Goal: Information Seeking & Learning: Find specific fact

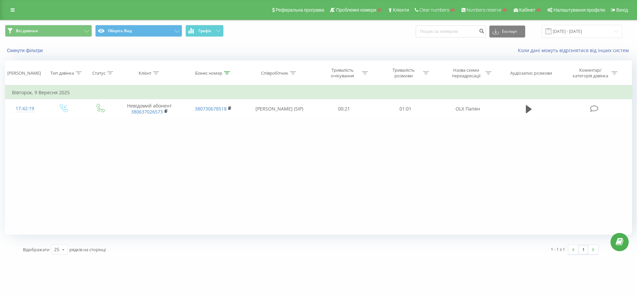
click at [10, 2] on div "Реферальна програма Проблемні номери Клієнти Clear numbers Numbers reserve Кабі…" at bounding box center [318, 10] width 637 height 20
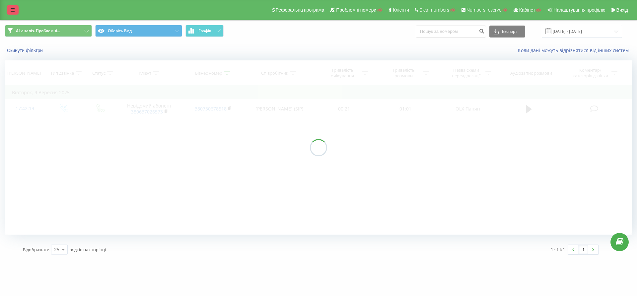
click at [11, 8] on icon at bounding box center [13, 10] width 4 height 5
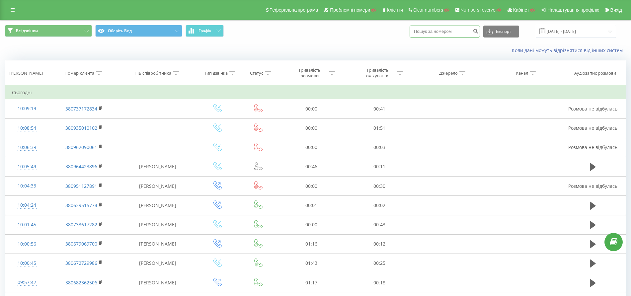
click at [452, 32] on input at bounding box center [445, 32] width 70 height 12
paste input "380631262188"
type input "380631262188"
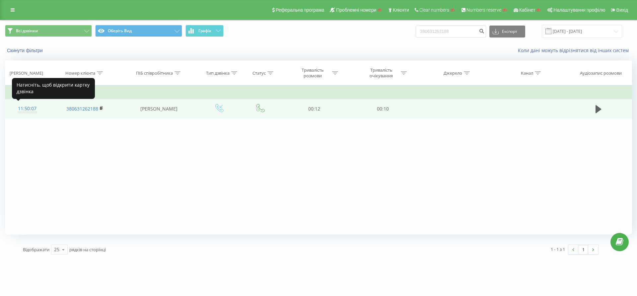
click at [26, 107] on div "11:50:07" at bounding box center [27, 108] width 31 height 13
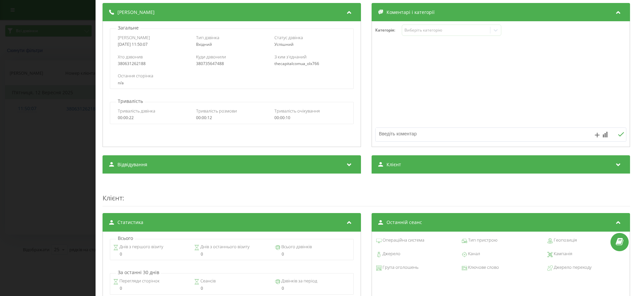
scroll to position [83, 0]
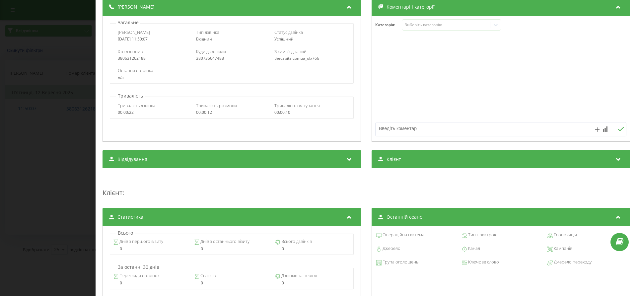
click at [208, 60] on div "380735647488" at bounding box center [231, 58] width 71 height 5
copy div "380735647488"
click at [20, 93] on div "Дзвінок : ua5_-1757667007.5715942 1 x - 00:12 00:00 00:00 Транскрипція Для AI-а…" at bounding box center [318, 148] width 637 height 296
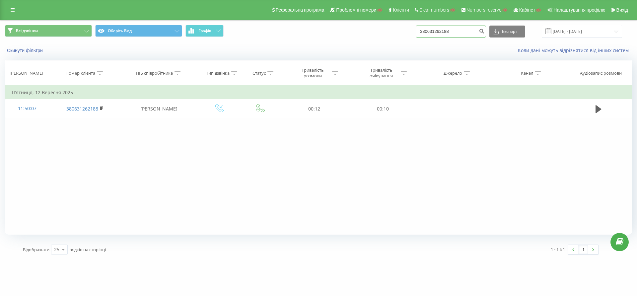
drag, startPoint x: 466, startPoint y: 33, endPoint x: 318, endPoint y: 29, distance: 148.7
click at [318, 29] on div "Всі дзвінки Оберіть Вид Графік 380631262188 Експорт .csv .xls .xlsx 22.06.2025 …" at bounding box center [318, 31] width 627 height 13
click at [438, 34] on input at bounding box center [451, 32] width 70 height 12
paste input "380730678518"
type input "380730678518"
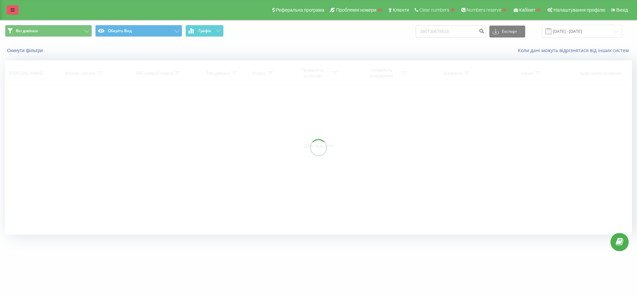
click at [9, 7] on link at bounding box center [13, 9] width 12 height 9
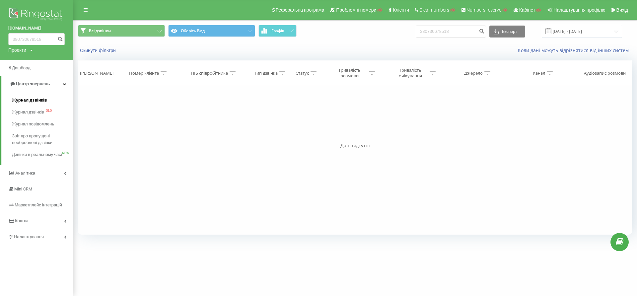
click at [34, 103] on span "Журнал дзвінків" at bounding box center [29, 100] width 35 height 7
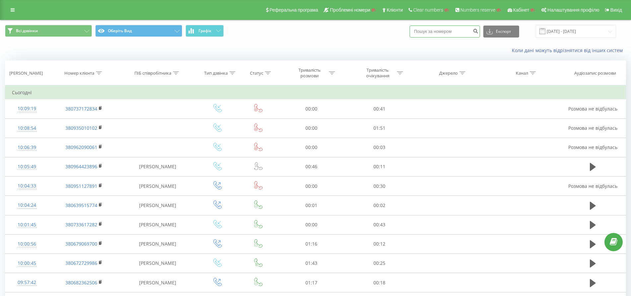
click at [441, 32] on input at bounding box center [445, 32] width 70 height 12
paste input "380730678518"
drag, startPoint x: 457, startPoint y: 30, endPoint x: 281, endPoint y: 22, distance: 176.4
click at [281, 22] on div "Всі дзвінки Оберіть Вид Графік 380730678518 Експорт .csv .xls .xlsx 22.08.2025 …" at bounding box center [315, 31] width 630 height 22
paste input "637026573"
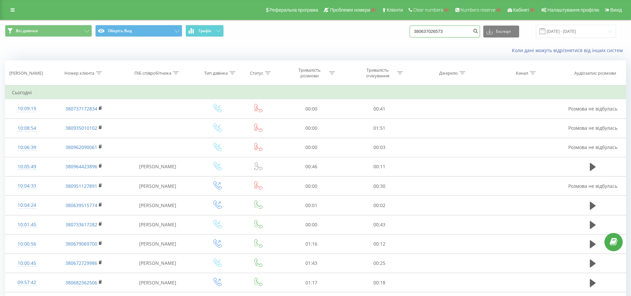
type input "380637026573"
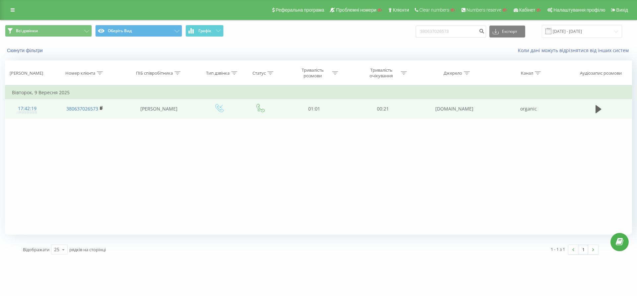
click at [24, 108] on div "17:42:19" at bounding box center [27, 108] width 31 height 13
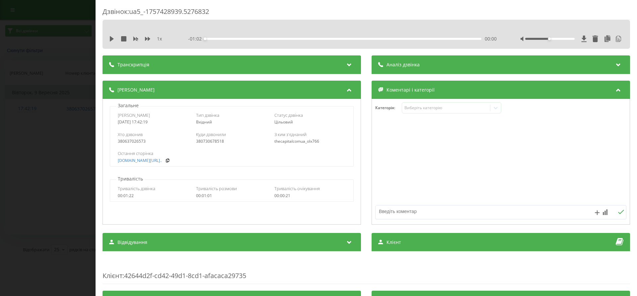
click at [214, 140] on div "380730678518" at bounding box center [231, 141] width 71 height 5
click at [213, 140] on div "380730678518" at bounding box center [231, 141] width 71 height 5
copy div "380730678518"
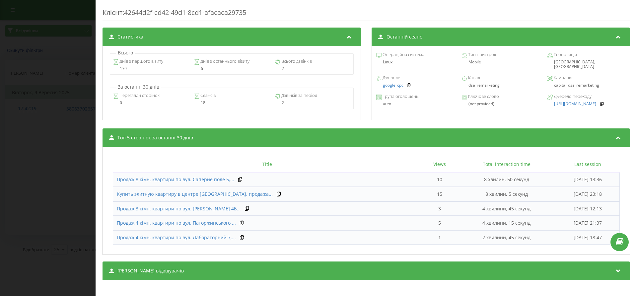
scroll to position [268, 0]
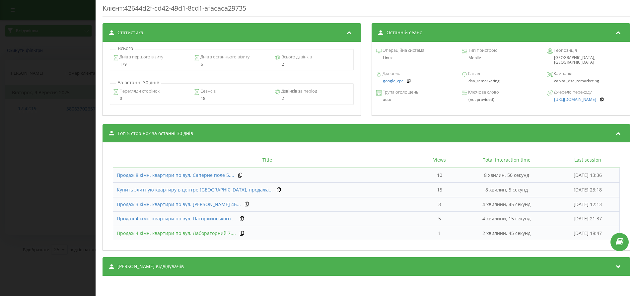
click at [202, 232] on span "Продаж 4 кімн. квартири по вул. Лабораторний 7,..." at bounding box center [176, 233] width 119 height 6
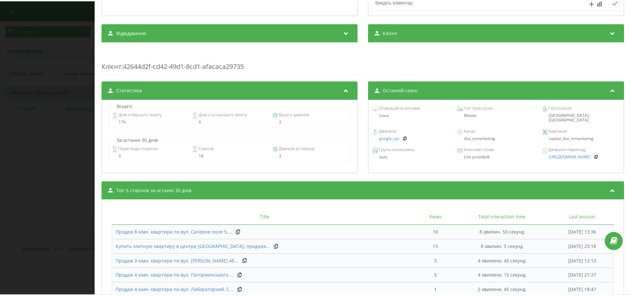
scroll to position [143, 0]
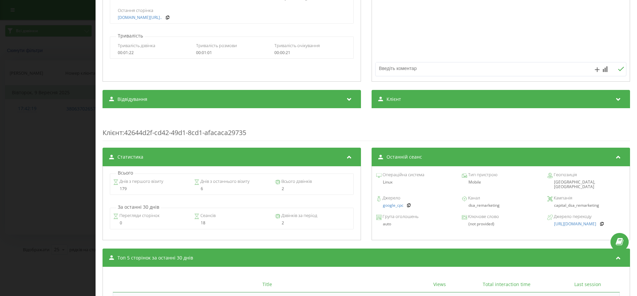
click at [114, 159] on icon at bounding box center [111, 157] width 5 height 4
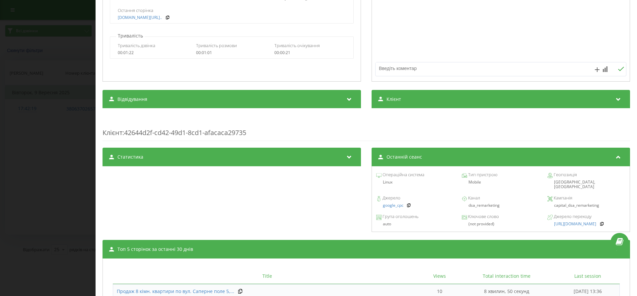
click at [43, 120] on div "Дзвінок : ua5_-1757428939.5276832 1 x - 01:02 00:00 00:00 Транскрипція 00:00 Ві…" at bounding box center [318, 148] width 637 height 296
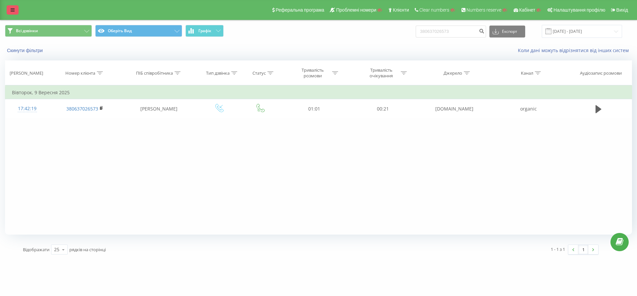
click at [9, 9] on link at bounding box center [13, 9] width 12 height 9
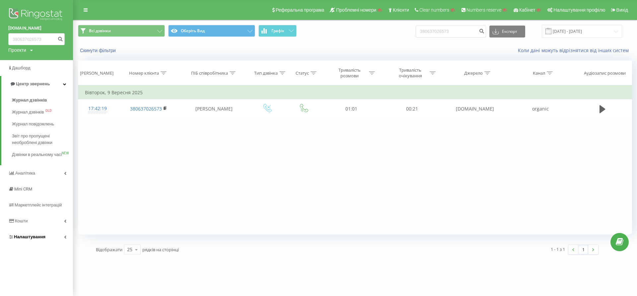
click at [31, 239] on span "Налаштування" at bounding box center [30, 236] width 32 height 5
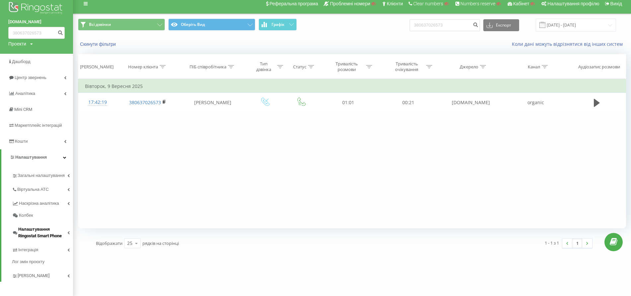
scroll to position [9, 0]
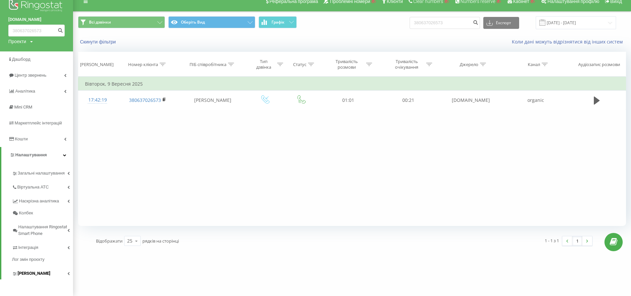
click at [37, 274] on span "Коллтрекінг" at bounding box center [34, 273] width 33 height 7
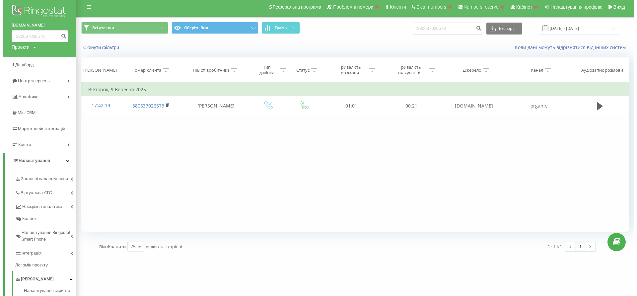
scroll to position [0, 0]
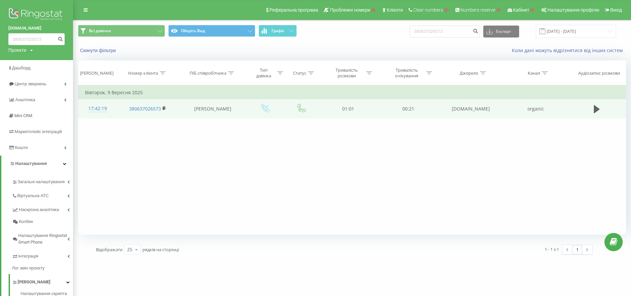
click at [92, 110] on div "17:42:19" at bounding box center [97, 108] width 25 height 13
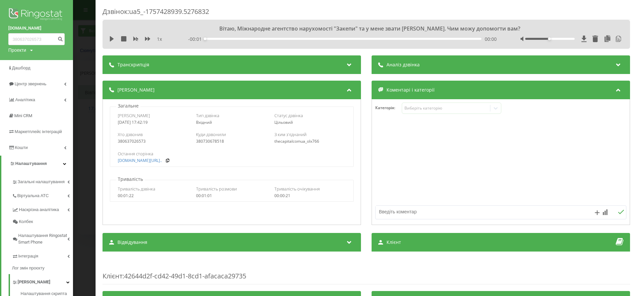
click at [207, 142] on div "380730678518" at bounding box center [231, 141] width 71 height 5
copy div "380730678518"
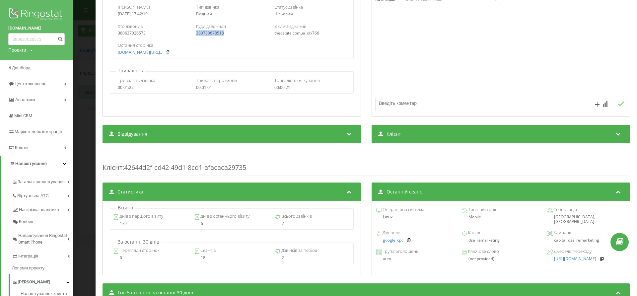
scroll to position [268, 0]
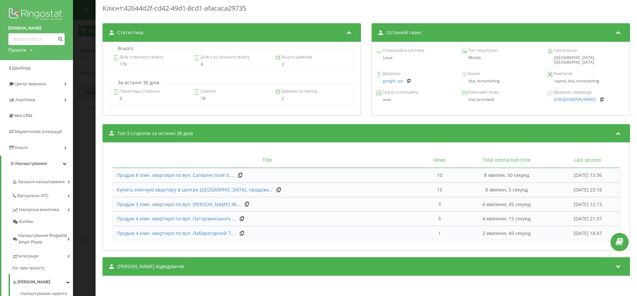
click at [90, 146] on div "Дзвінок : ua5_-1757428939.5276832 1 x - 01:02 00:00 00:00 Транскрипція 00:00 Ві…" at bounding box center [318, 148] width 637 height 296
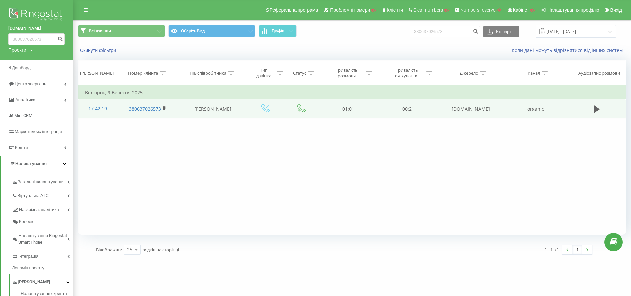
click at [96, 108] on div "17:42:19" at bounding box center [97, 108] width 25 height 13
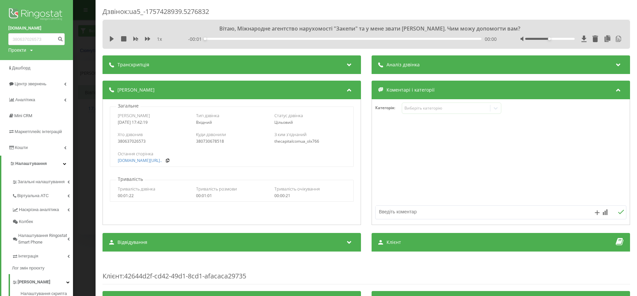
click at [200, 142] on div "380730678518" at bounding box center [231, 141] width 71 height 5
copy div "380730678518"
click at [89, 103] on div "Дзвінок : ua5_-1757428939.5276832 1 x - 01:02 00:00 00:00 Транскрипція 00:00 Ві…" at bounding box center [318, 148] width 637 height 296
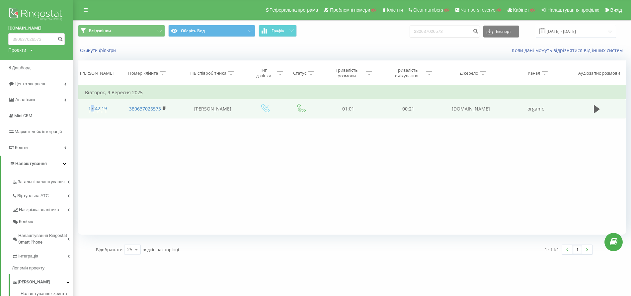
click at [90, 109] on div "17:42:19" at bounding box center [97, 108] width 25 height 13
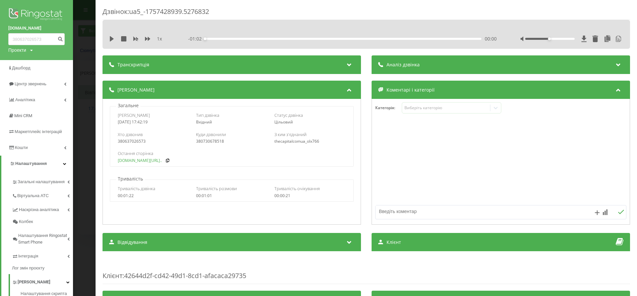
click at [139, 157] on body "thecapital.com.ua 380637026573 Проекти Пошук Дашборд Центр звернень Аналiтика M…" at bounding box center [318, 148] width 637 height 296
click at [139, 159] on link "thecapital.com.ua/elitny..." at bounding box center [140, 160] width 44 height 5
click at [54, 179] on span "Загальні налаштування" at bounding box center [43, 185] width 50 height 13
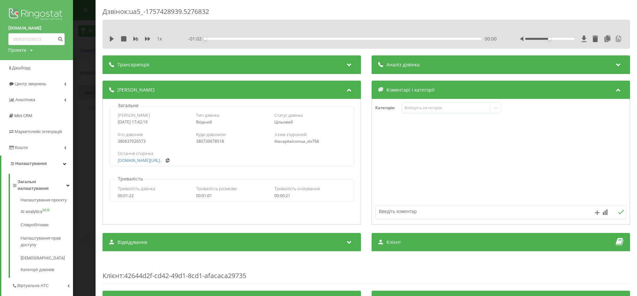
click at [88, 45] on div "Дзвінок : ua5_-1757428939.5276832 1 x - 01:02 00:00 00:00 Транскрипція 00:00 Ві…" at bounding box center [318, 148] width 637 height 296
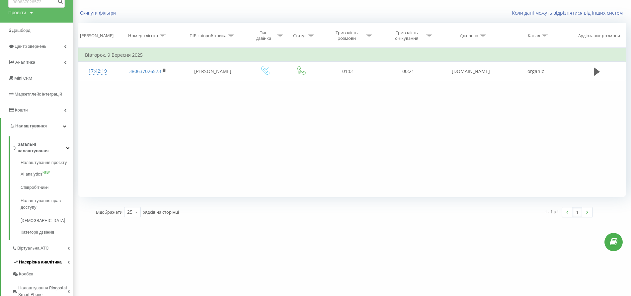
scroll to position [92, 0]
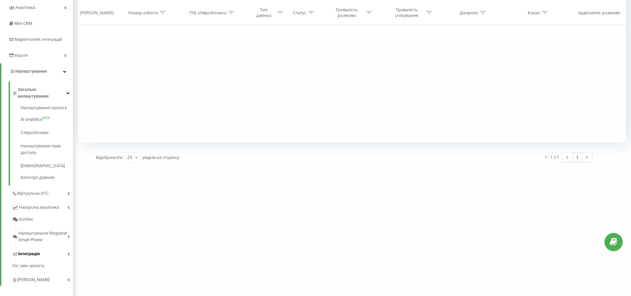
click at [41, 246] on link "Інтеграція" at bounding box center [42, 253] width 61 height 14
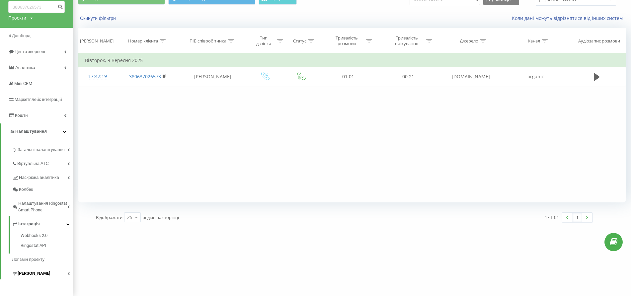
click at [40, 269] on link "Коллтрекінг" at bounding box center [42, 273] width 61 height 14
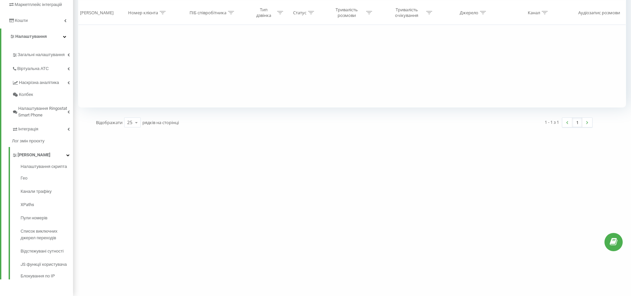
scroll to position [0, 0]
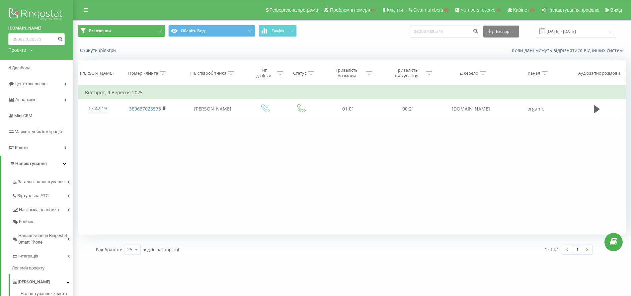
click at [151, 33] on button "Всі дзвінки" at bounding box center [121, 31] width 87 height 12
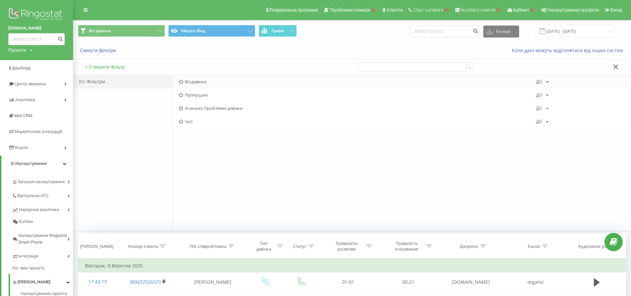
click at [547, 81] on icon at bounding box center [547, 82] width 3 height 4
click at [569, 90] on span "Редагувати" at bounding box center [565, 91] width 22 height 6
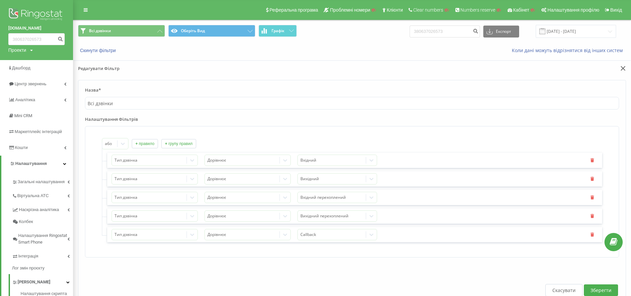
scroll to position [124, 0]
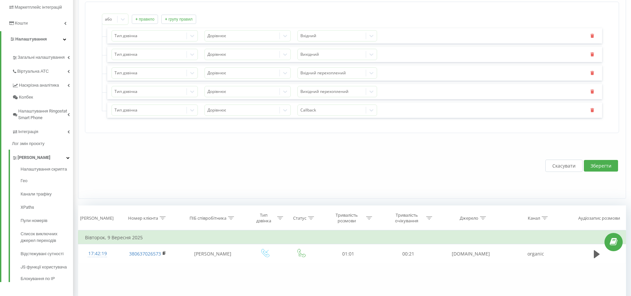
click at [559, 167] on button "Скасувати" at bounding box center [563, 166] width 37 height 12
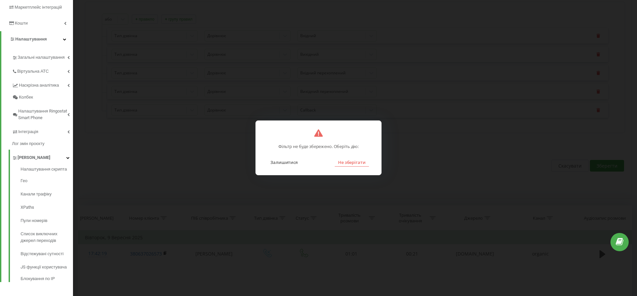
click at [353, 165] on button "Не зберігати" at bounding box center [352, 162] width 34 height 9
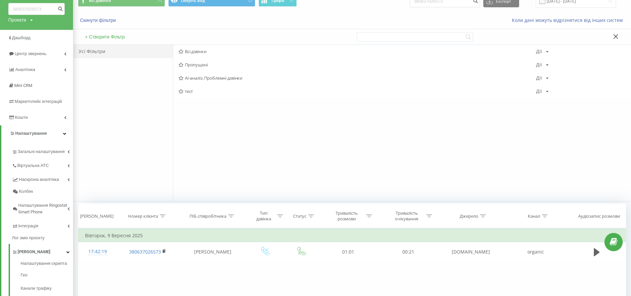
scroll to position [124, 0]
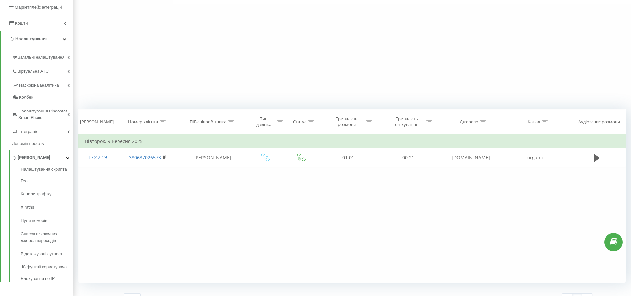
click at [425, 203] on div "Фільтрувати за умовою Містить Скасувати OK Фільтрувати за умовою Містить Скасув…" at bounding box center [352, 208] width 548 height 149
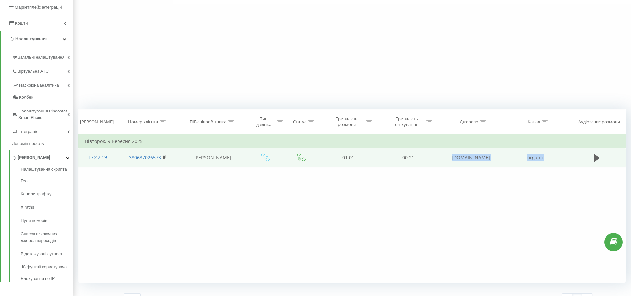
drag, startPoint x: 449, startPoint y: 158, endPoint x: 545, endPoint y: 162, distance: 96.6
click at [545, 162] on tr "17:42:19 380637026573 Юдина Анастасия 01:01 00:21 www.google.com organic" at bounding box center [352, 157] width 548 height 19
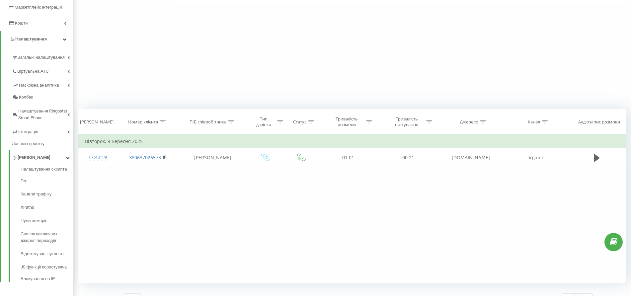
click at [468, 190] on div "Фільтрувати за умовою Містить Скасувати OK Фільтрувати за умовою Містить Скасув…" at bounding box center [352, 208] width 548 height 149
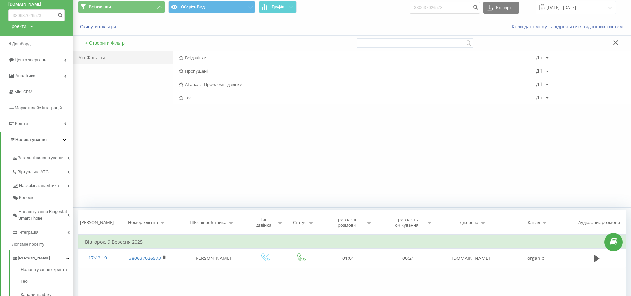
scroll to position [0, 0]
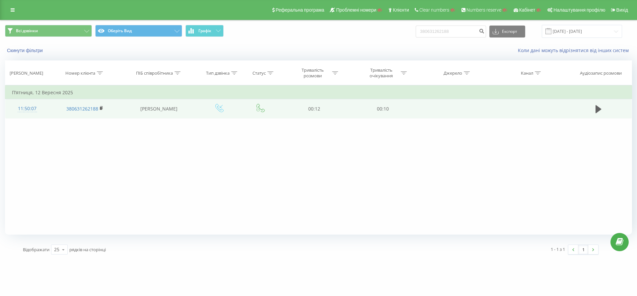
click at [21, 108] on div "11:50:07" at bounding box center [27, 108] width 31 height 13
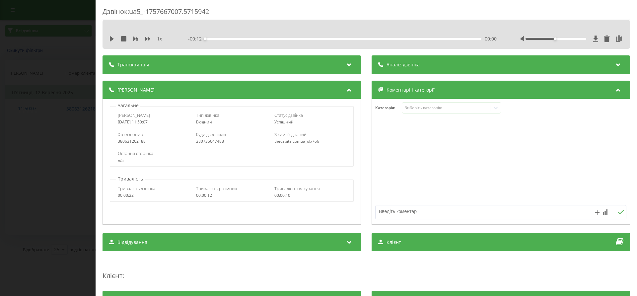
click at [65, 77] on div "Дзвінок : ua5_-1757667007.5715942 1 x - 00:12 00:00 00:00 Транскрипція Для AI-а…" at bounding box center [318, 148] width 637 height 296
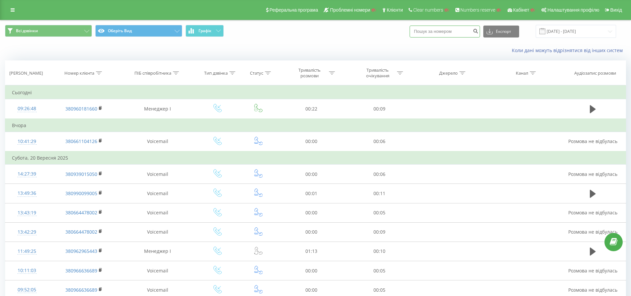
click at [450, 36] on input at bounding box center [445, 32] width 70 height 12
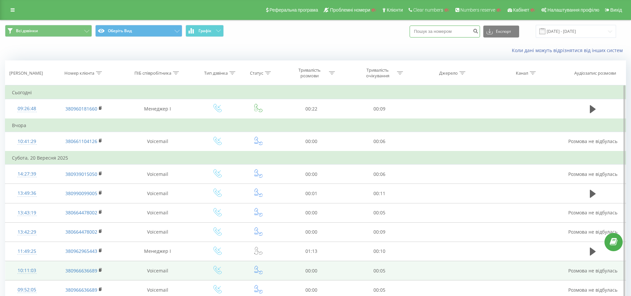
paste input "0985656820"
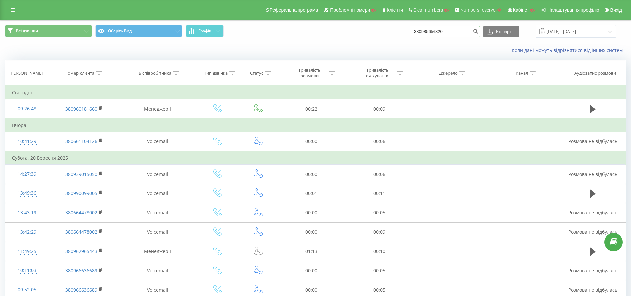
type input "380985656820"
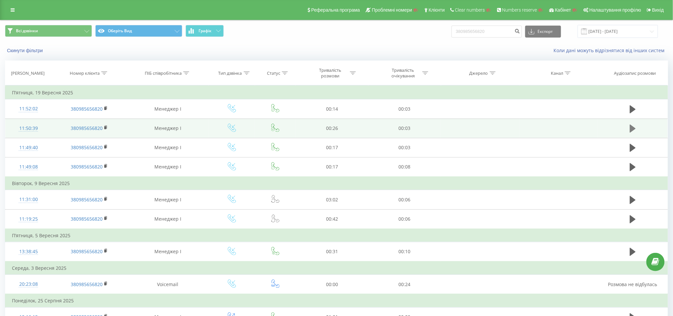
click at [630, 126] on icon at bounding box center [633, 128] width 6 height 8
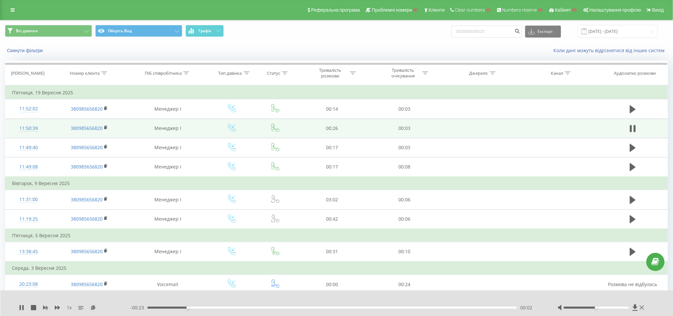
click at [255, 296] on div "00:02" at bounding box center [331, 307] width 369 height 2
click at [391, 296] on div "- 00:18 00:08 00:08" at bounding box center [335, 307] width 411 height 7
click at [397, 296] on div "- 00:17 00:09 00:09" at bounding box center [335, 307] width 411 height 7
click at [396, 296] on div "00:18" at bounding box center [331, 307] width 369 height 2
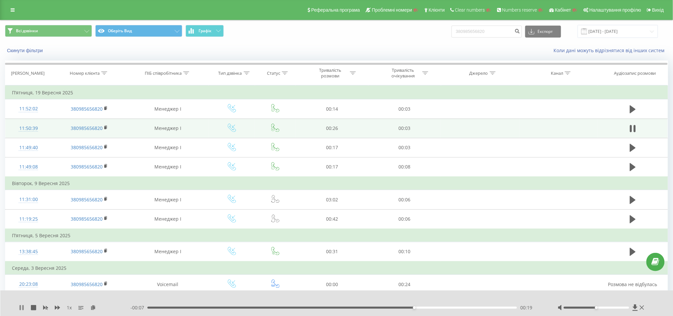
click at [19, 296] on icon at bounding box center [21, 307] width 5 height 5
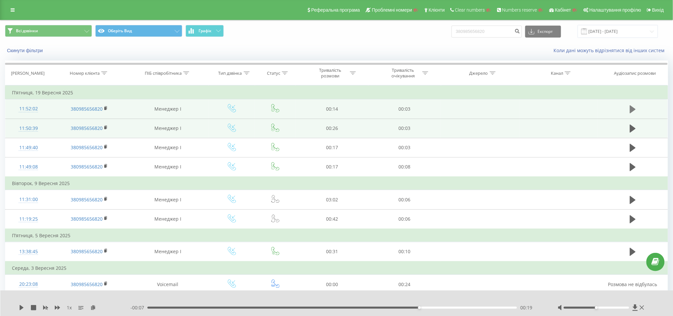
click at [633, 108] on icon at bounding box center [633, 109] width 6 height 8
click at [247, 296] on div "00:04" at bounding box center [331, 307] width 369 height 2
click at [20, 296] on icon at bounding box center [20, 307] width 1 height 5
click at [637, 296] on icon at bounding box center [642, 307] width 4 height 4
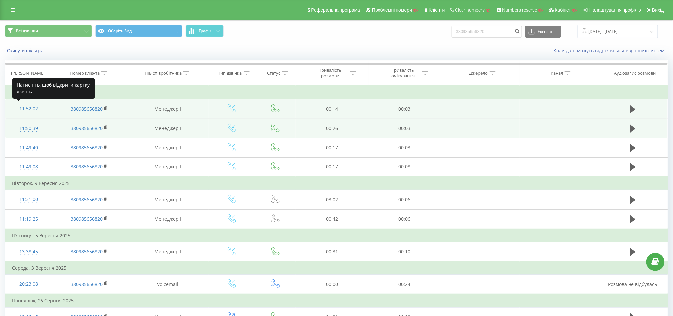
click at [25, 110] on div "11:52:02" at bounding box center [28, 108] width 33 height 13
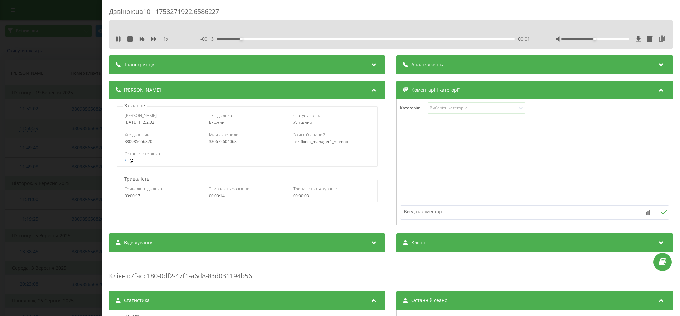
click at [305, 143] on div "partfixnet_manager1_rspmob" at bounding box center [331, 141] width 77 height 5
copy div "partfixnet_manager1_rspmob"
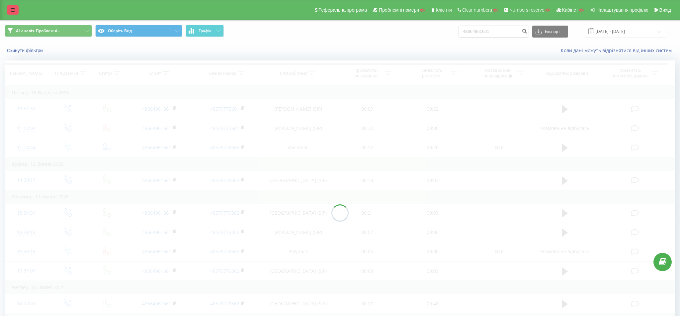
click at [7, 8] on link at bounding box center [13, 9] width 12 height 9
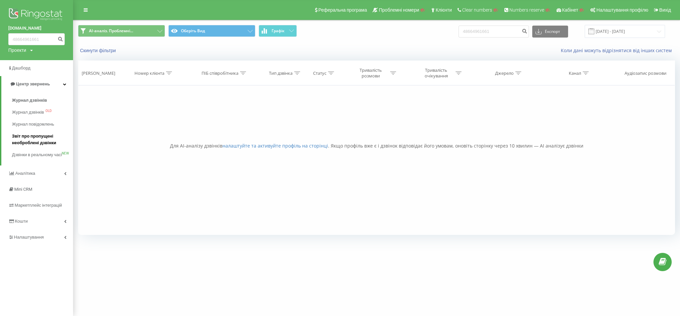
click at [41, 136] on span "Звіт про пропущені необроблені дзвінки" at bounding box center [41, 139] width 58 height 13
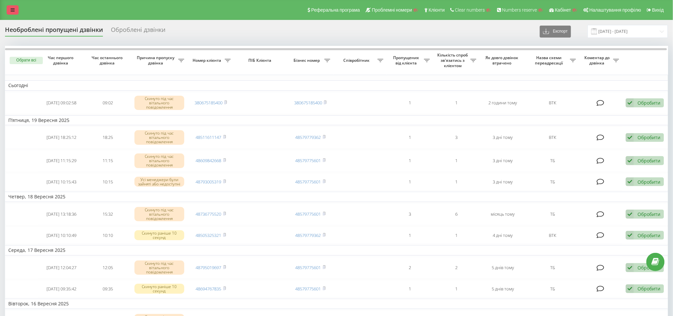
click at [11, 9] on icon at bounding box center [13, 10] width 4 height 5
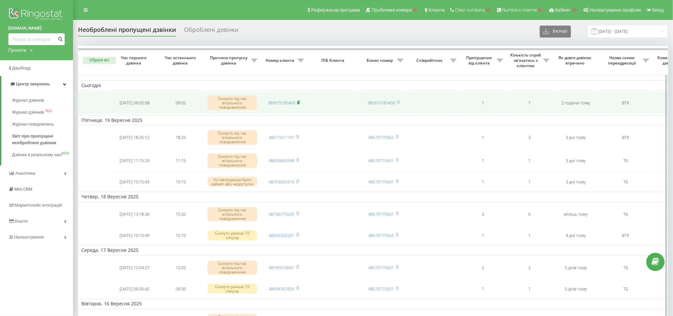
click at [299, 100] on icon at bounding box center [298, 102] width 3 height 4
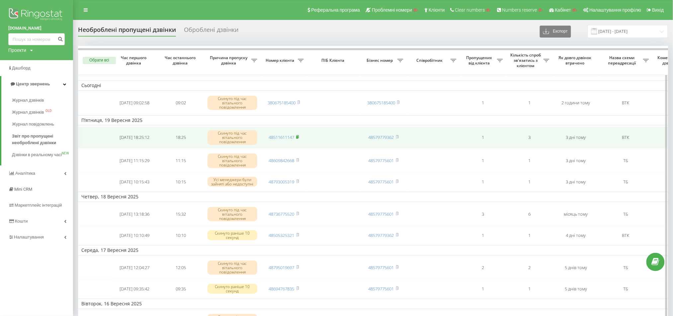
click at [298, 137] on rect at bounding box center [297, 137] width 2 height 3
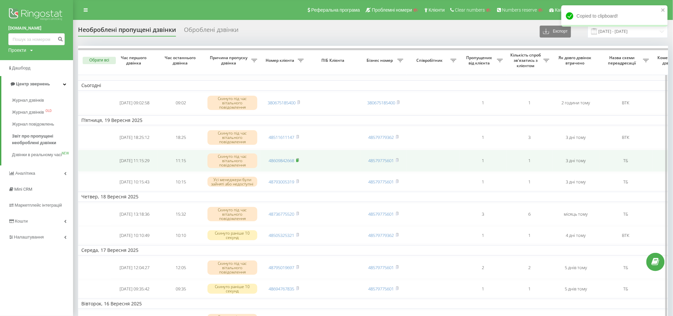
click at [298, 160] on rect at bounding box center [297, 160] width 2 height 3
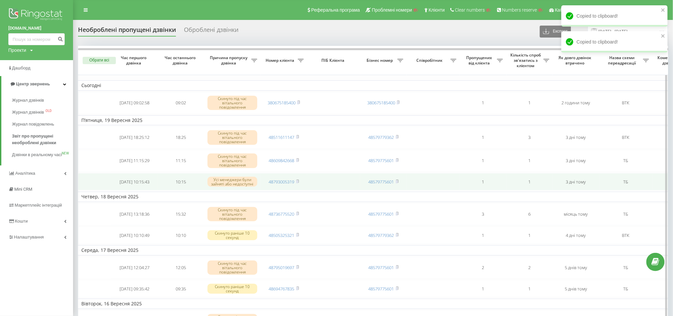
click at [300, 180] on td "48793005319" at bounding box center [284, 182] width 46 height 18
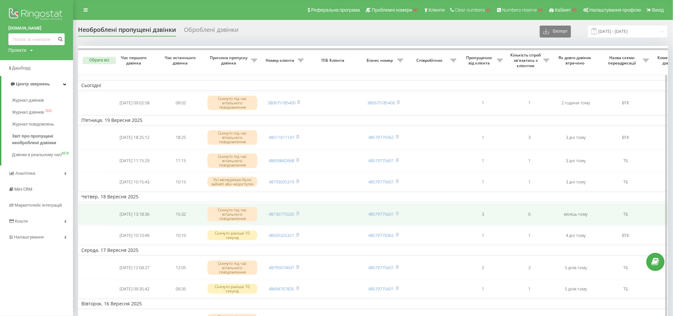
click at [301, 213] on td "48736775520" at bounding box center [284, 214] width 46 height 22
click at [300, 213] on td "48736775520" at bounding box center [284, 214] width 46 height 22
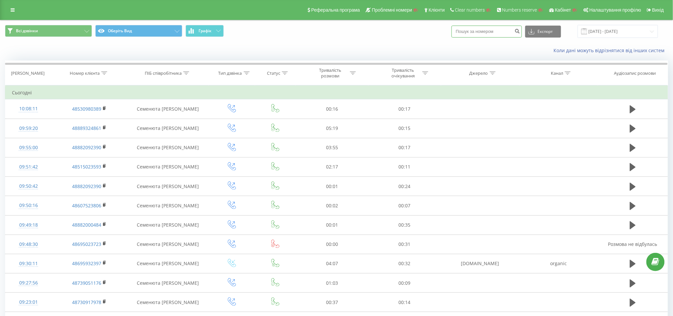
click at [481, 29] on input at bounding box center [486, 32] width 70 height 12
paste input "380675185400"
type input "380675185400"
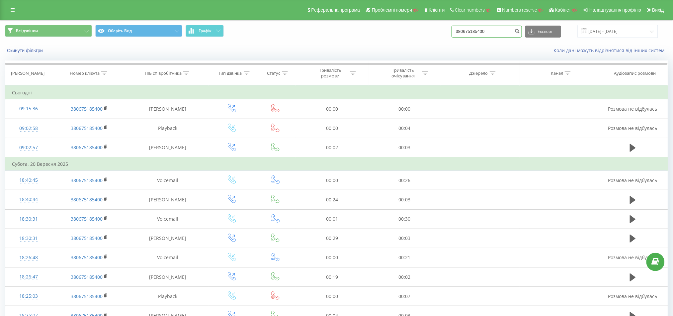
drag, startPoint x: 518, startPoint y: 37, endPoint x: 354, endPoint y: 24, distance: 164.5
click at [354, 24] on div "Всі дзвінки Оберіть Вид Графік 380675185400 Експорт .csv .xls .xlsx [DATE] - [D…" at bounding box center [336, 31] width 672 height 22
paste input "48511611147"
type input "48511611147"
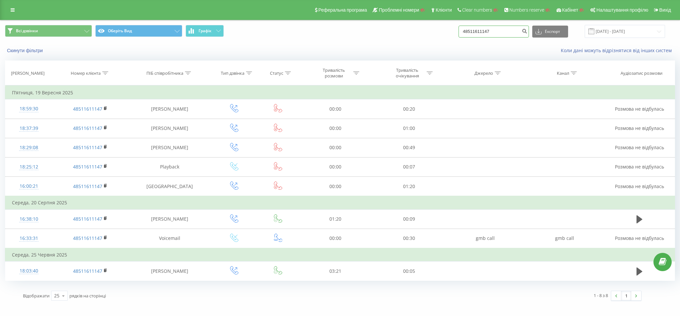
drag, startPoint x: 506, startPoint y: 32, endPoint x: 353, endPoint y: 30, distance: 152.7
click at [369, 27] on div "Всі дзвінки Оберіть Вид Графік 48511611147 Експорт .csv .xls .xlsx 22.06.2025 -…" at bounding box center [340, 31] width 670 height 13
paste input "609842668"
type input "48609842668"
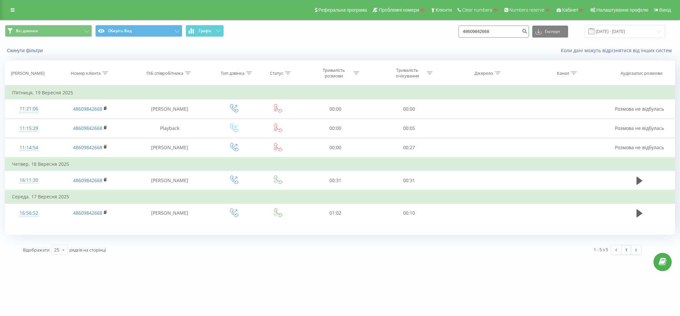
drag, startPoint x: 506, startPoint y: 31, endPoint x: 354, endPoint y: 36, distance: 152.1
click at [360, 34] on div "Всі дзвінки Оберіть Вид Графік 48609842668 Експорт .csv .xls .xlsx [DATE] - [DA…" at bounding box center [340, 31] width 670 height 13
drag, startPoint x: 503, startPoint y: 32, endPoint x: 261, endPoint y: 37, distance: 242.6
click at [273, 37] on div "Всі дзвінки Оберіть Вид Графік 48609842668 Експорт .csv .xls .xlsx 22.06.2025 -…" at bounding box center [340, 31] width 670 height 13
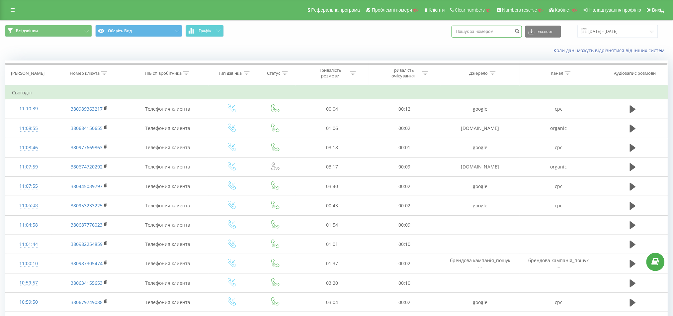
click at [475, 29] on input at bounding box center [486, 32] width 70 height 12
paste input "0978221169"
type input "380978221169"
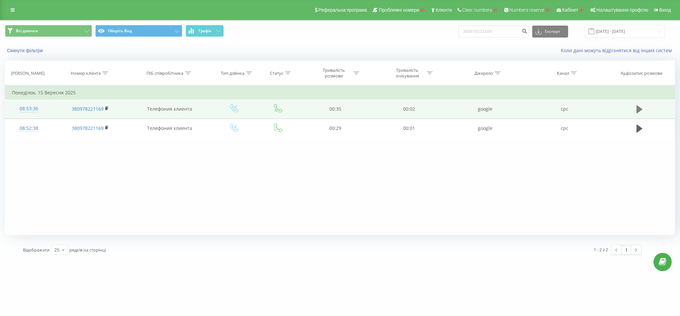
click at [644, 110] on button at bounding box center [639, 109] width 10 height 10
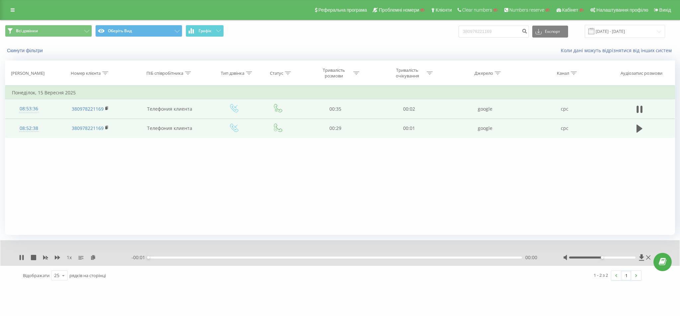
click at [638, 120] on td at bounding box center [639, 127] width 70 height 19
click at [635, 130] on button at bounding box center [639, 128] width 10 height 10
click at [642, 107] on icon at bounding box center [639, 109] width 6 height 9
click at [309, 259] on div "- 00:35 00:00 00:00" at bounding box center [338, 257] width 415 height 7
click at [310, 262] on div "1 x - 00:35 00:01 00:01" at bounding box center [339, 253] width 679 height 26
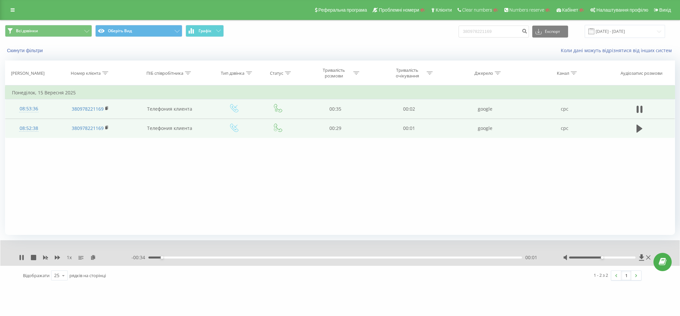
click at [312, 259] on div "- 00:34 00:01 00:01" at bounding box center [338, 257] width 415 height 7
click at [312, 257] on div "00:01" at bounding box center [334, 257] width 373 height 2
click at [413, 258] on div "00:16" at bounding box center [334, 257] width 373 height 2
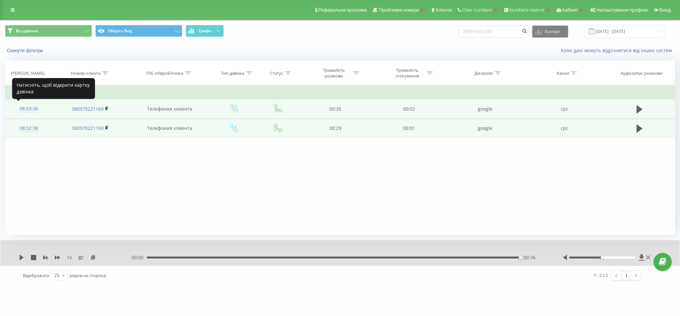
click at [25, 106] on div "08:53:36" at bounding box center [29, 108] width 34 height 13
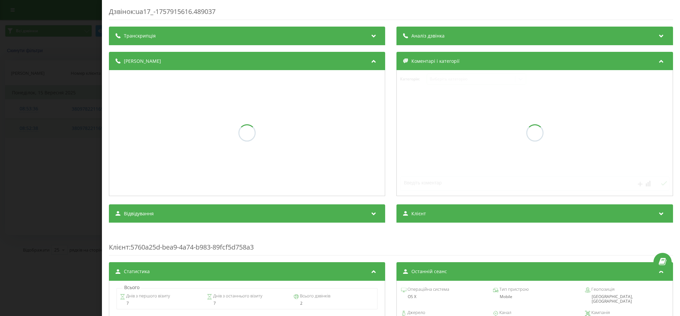
click at [171, 10] on div "Дзвінок : ua17_-1757915616.489037" at bounding box center [391, 13] width 564 height 13
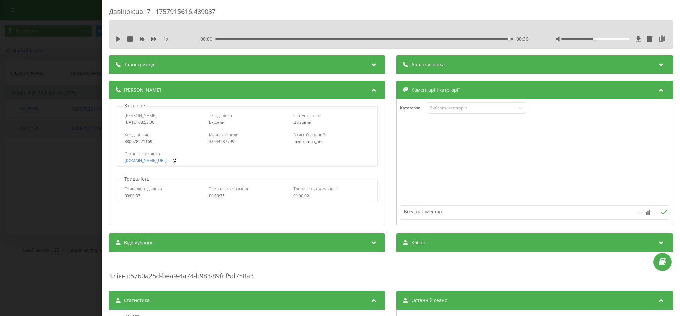
click at [147, 12] on div "Дзвінок : ua17_-1757915616.489037" at bounding box center [391, 13] width 564 height 13
copy div "ua17_"
click at [19, 97] on div "Дзвінок : ua17_-1757915616.489037 1 x 00:00 00:36 00:36 Транскрипція Для AI-ана…" at bounding box center [340, 158] width 680 height 316
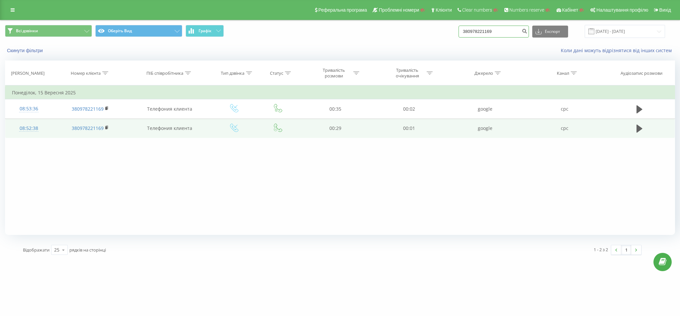
drag, startPoint x: 492, startPoint y: 31, endPoint x: 382, endPoint y: 29, distance: 109.9
click at [382, 29] on div "Всі дзвінки Оберіть Вид Графік 380978221169 Експорт .csv .xls .xlsx 22.06.2025 …" at bounding box center [340, 31] width 670 height 13
paste input "85071492"
type input "380985071492"
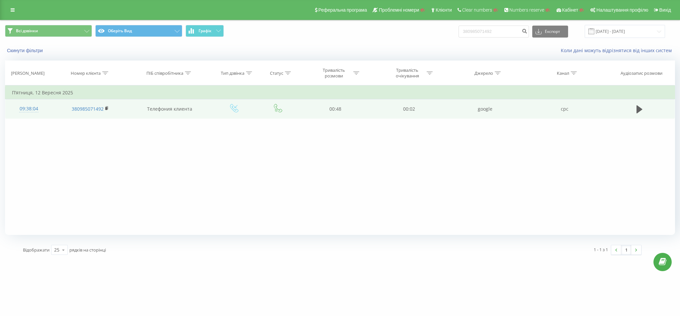
click at [36, 109] on div "09:38:04" at bounding box center [29, 108] width 34 height 13
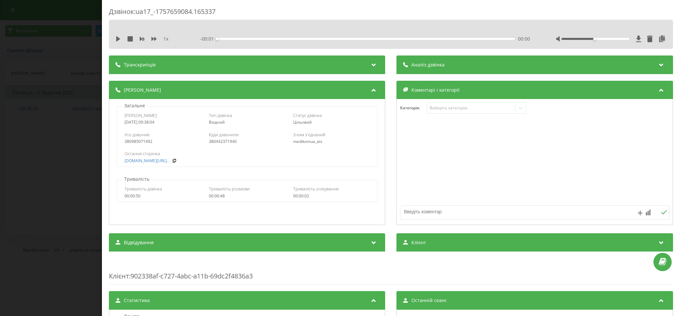
click at [70, 119] on div "Дзвінок : ua17_-1757659084.165337 1 x - 00:01 00:00 00:00 Транскрипція Для AI-а…" at bounding box center [340, 158] width 680 height 316
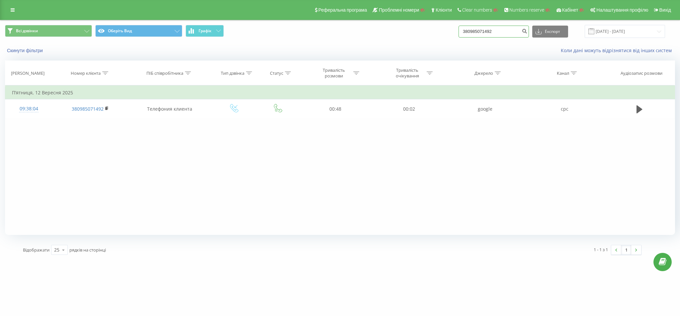
drag, startPoint x: 500, startPoint y: 31, endPoint x: 314, endPoint y: 31, distance: 186.2
click at [315, 31] on div "Всі дзвінки Оберіть Вид Графік 380985071492 Експорт .csv .xls .xlsx 22.06.2025 …" at bounding box center [340, 31] width 670 height 13
paste input "504165129"
type input "380504165129"
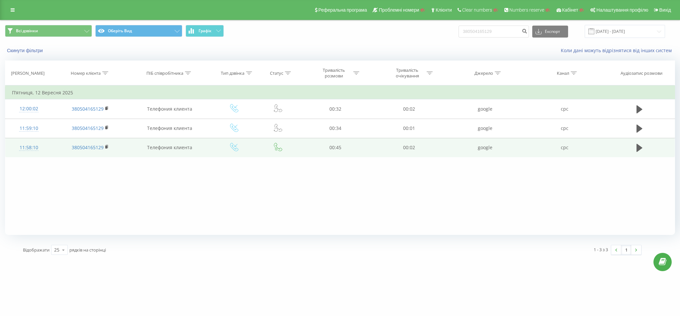
click at [34, 149] on div "Дата дзвінка Номер клієнта ПІБ співробітника Тип дзвінка Статус Тривалість розм…" at bounding box center [340, 147] width 670 height 174
click at [33, 149] on div "11:58:10" at bounding box center [29, 147] width 34 height 13
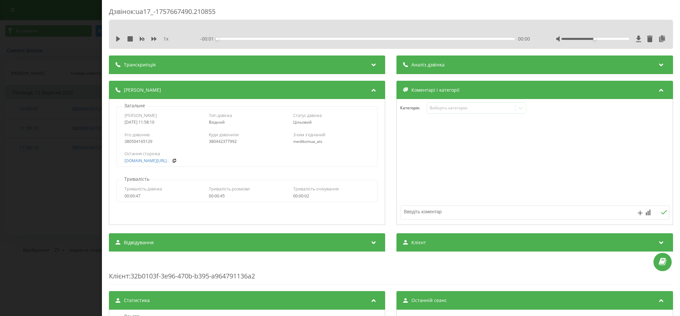
click at [36, 147] on div "Дзвінок : ua17_-1757667490.210855 1 x - 00:01 00:00 00:00 Транскрипція Для AI-а…" at bounding box center [340, 158] width 680 height 316
